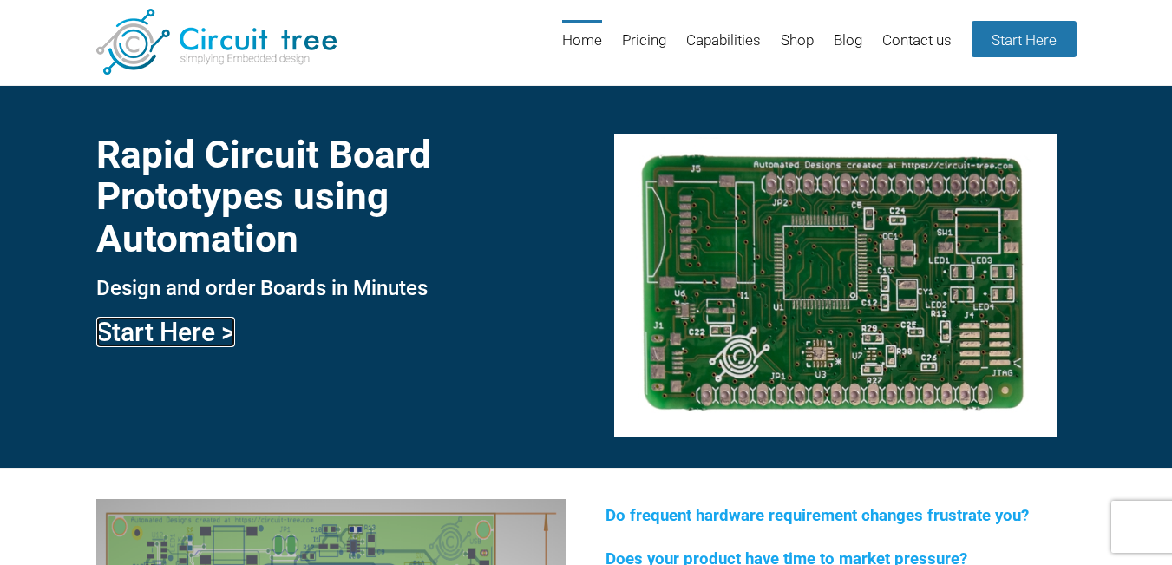
click at [116, 330] on link "Start Here >" at bounding box center [165, 332] width 139 height 30
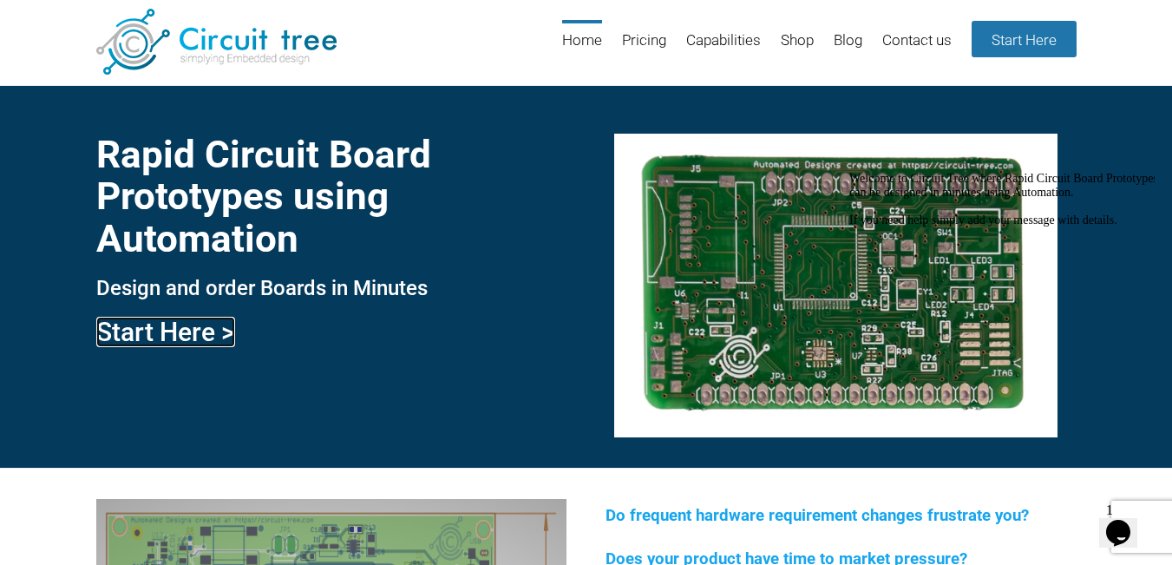
click at [135, 330] on link "Start Here >" at bounding box center [165, 332] width 139 height 30
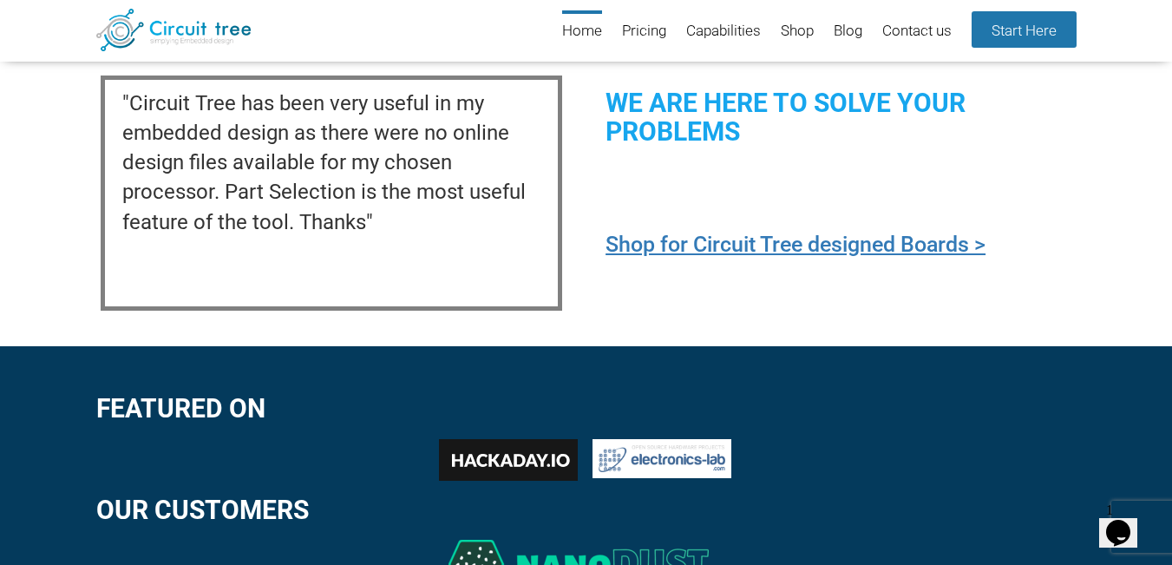
scroll to position [2073, 0]
